Goal: Task Accomplishment & Management: Use online tool/utility

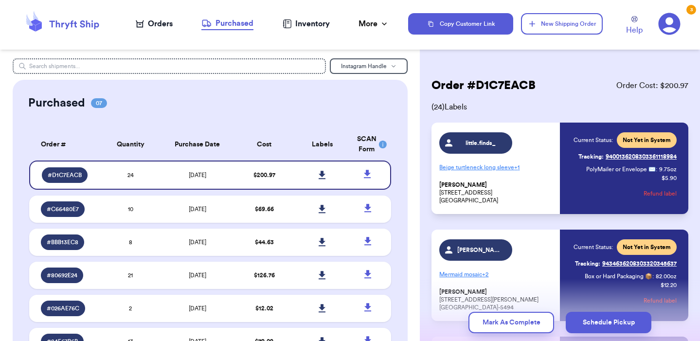
click at [149, 23] on div "Orders" at bounding box center [154, 24] width 37 height 12
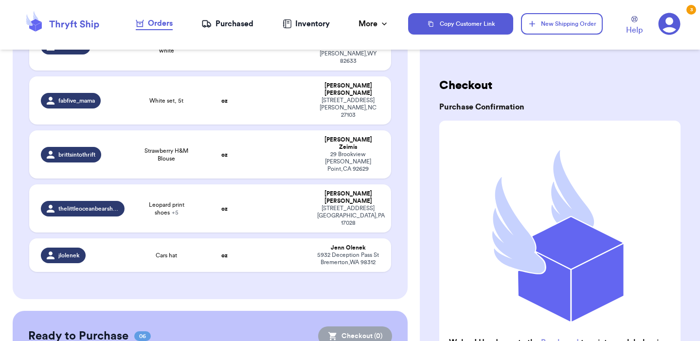
scroll to position [1366, 0]
checkbox input "true"
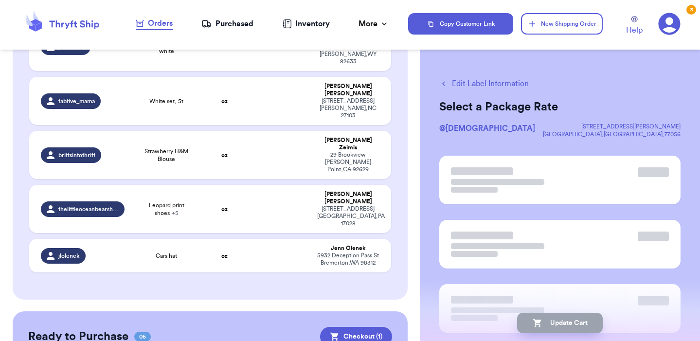
checkbox input "true"
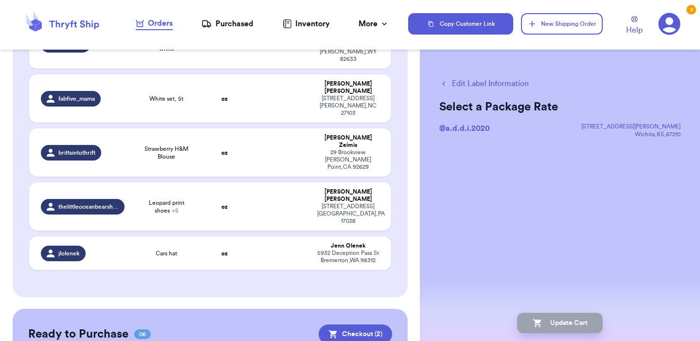
scroll to position [1368, 0]
checkbox input "true"
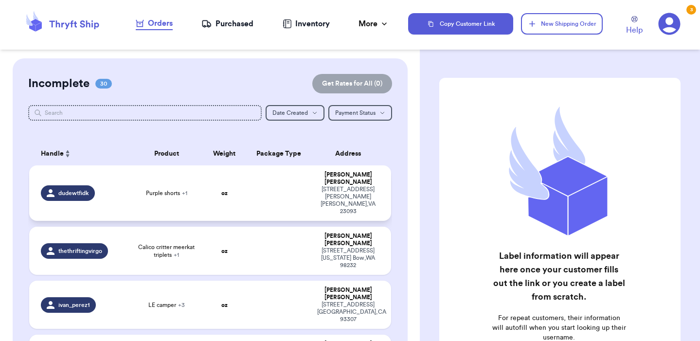
click at [173, 189] on span "Purple shorts + 1" at bounding box center [166, 193] width 41 height 8
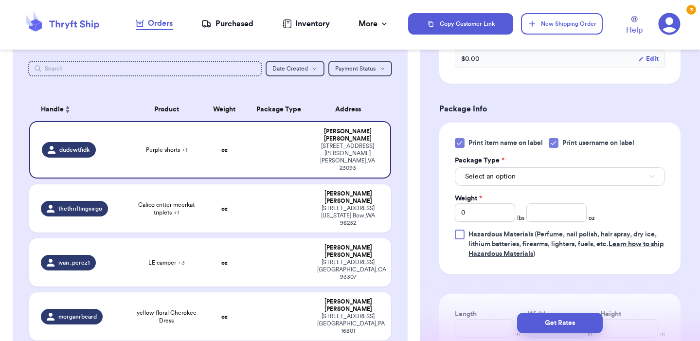
scroll to position [374, 0]
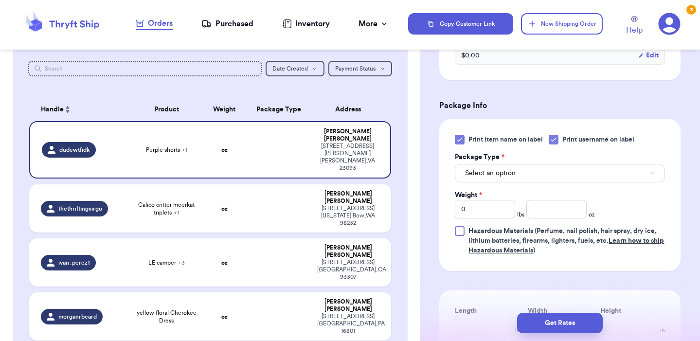
click at [530, 164] on button "Select an option" at bounding box center [560, 173] width 210 height 18
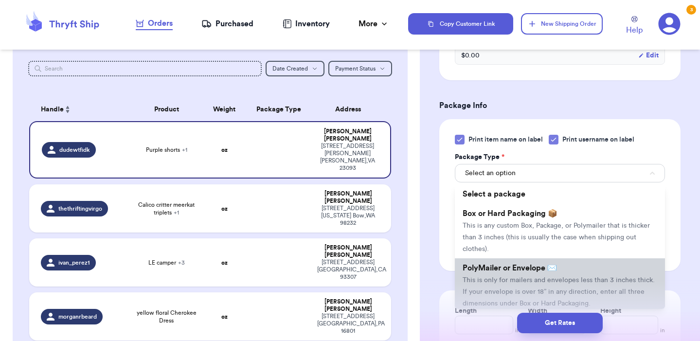
click at [535, 267] on li "PolyMailer or Envelope ✉️ This is only for mailers and envelopes less than 3 in…" at bounding box center [560, 285] width 210 height 55
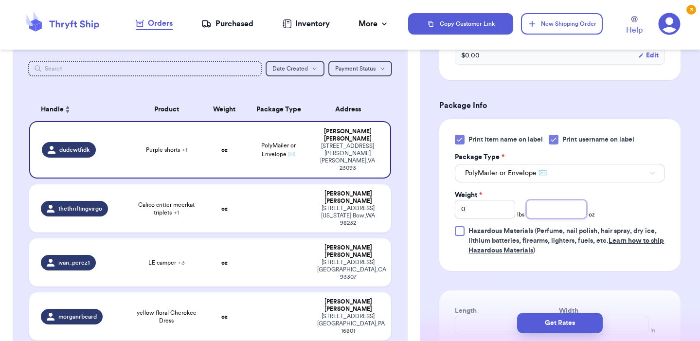
click at [560, 202] on input "number" at bounding box center [557, 209] width 60 height 18
type input "10"
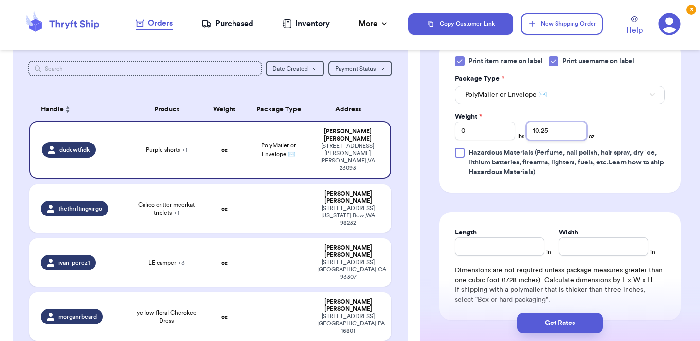
scroll to position [454, 0]
type input "10.25"
click at [500, 236] on input "Length" at bounding box center [500, 245] width 90 height 18
type input "10"
click at [587, 236] on input "Width *" at bounding box center [604, 245] width 90 height 18
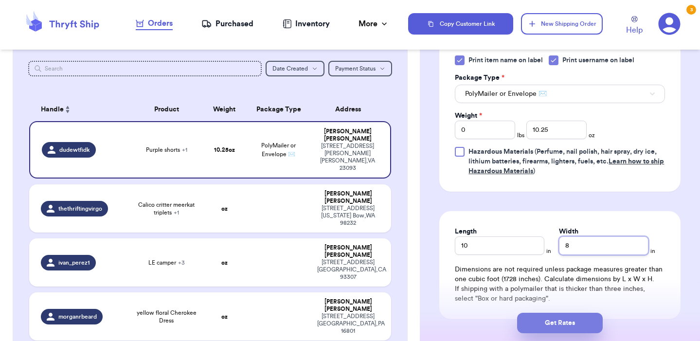
type input "8"
click at [571, 323] on button "Get Rates" at bounding box center [560, 323] width 86 height 20
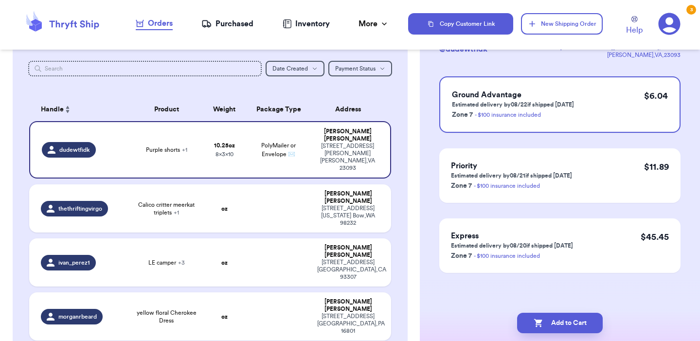
scroll to position [0, 0]
